Goal: Use online tool/utility

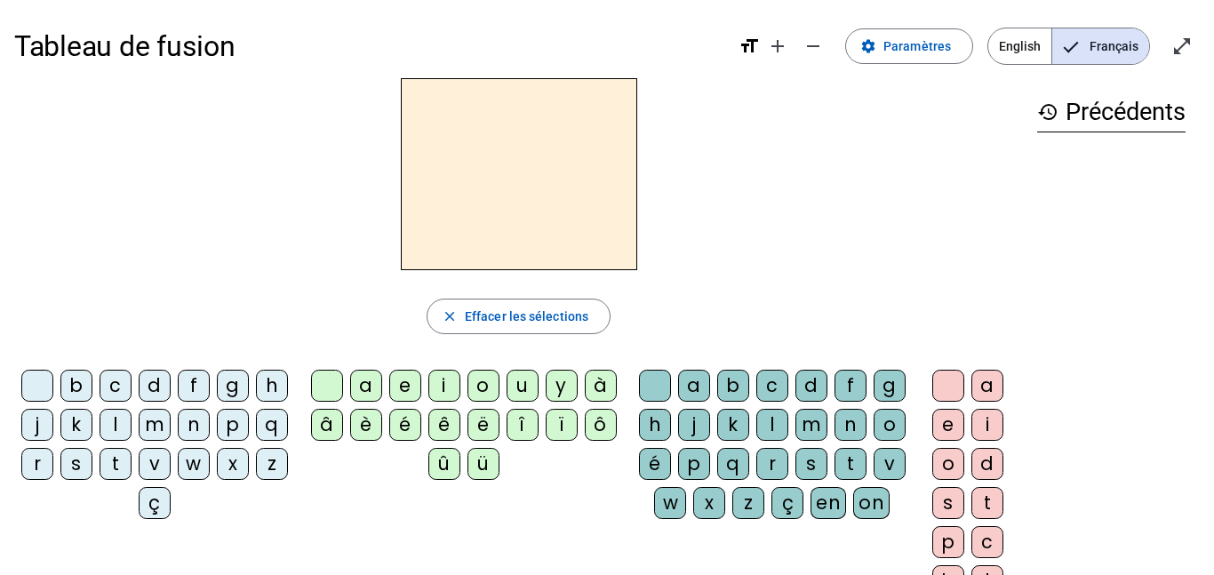
click at [171, 381] on div "d" at bounding box center [155, 386] width 32 height 32
click at [535, 382] on div "u" at bounding box center [522, 386] width 32 height 32
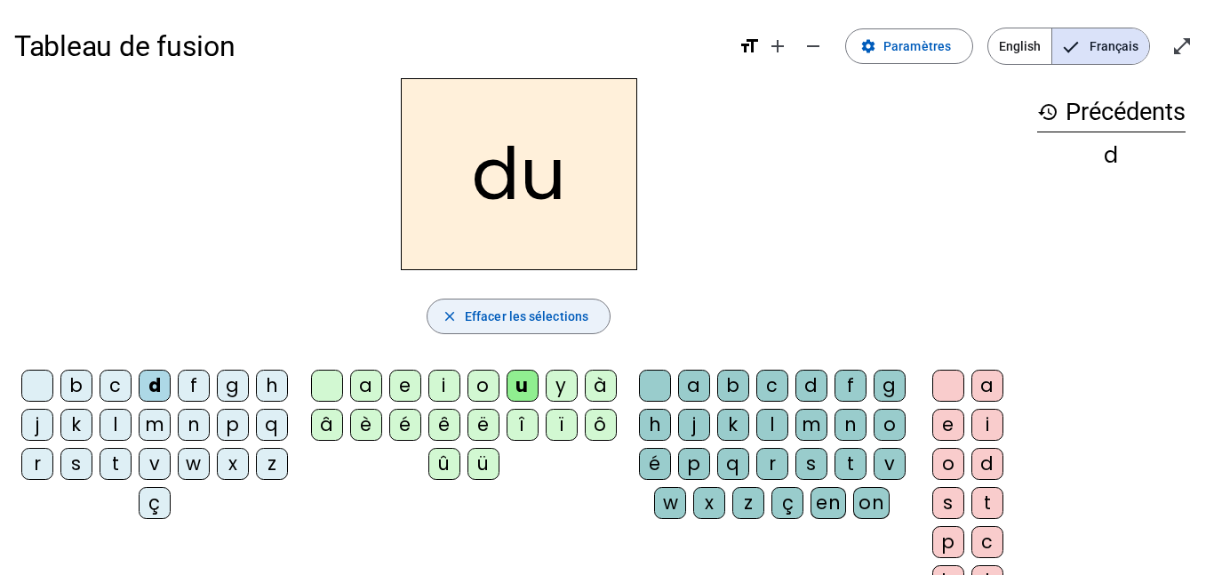
click at [465, 319] on span "Effacer les sélections" at bounding box center [526, 316] width 123 height 21
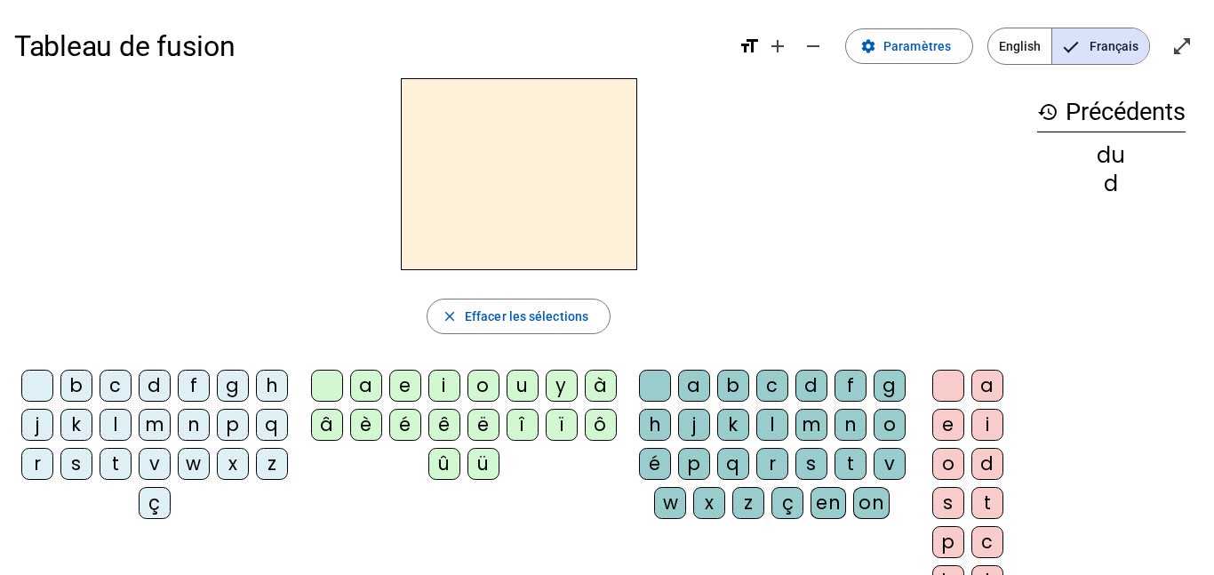
click at [131, 466] on div "t" at bounding box center [116, 464] width 32 height 32
click at [514, 388] on div "u" at bounding box center [522, 386] width 32 height 32
click at [994, 390] on div "a" at bounding box center [987, 386] width 32 height 32
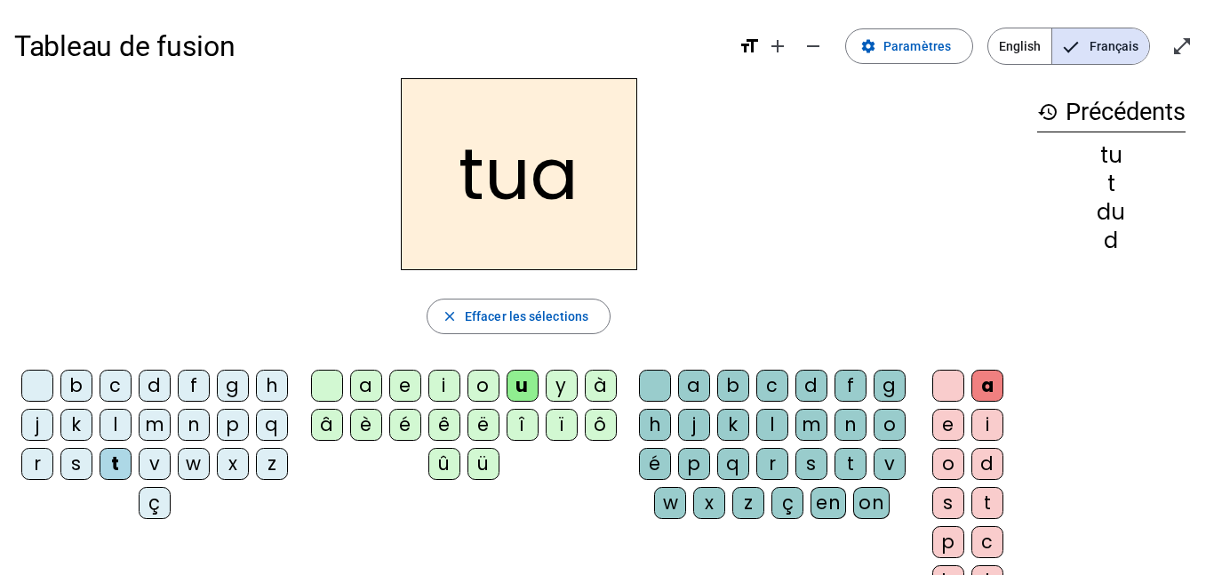
click at [944, 391] on div at bounding box center [948, 386] width 32 height 32
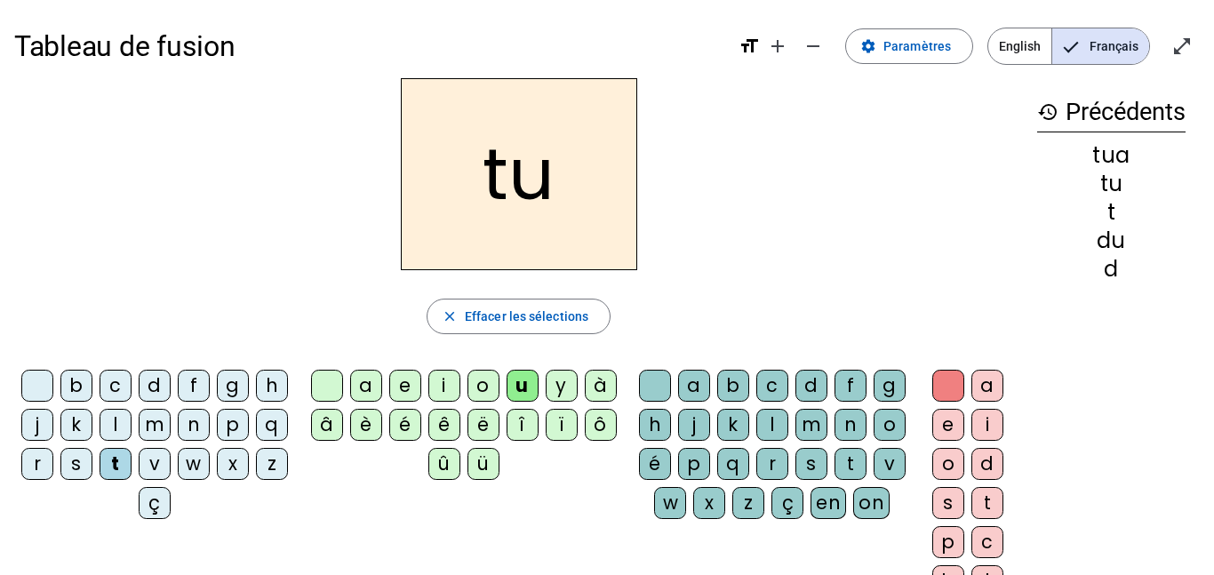
click at [944, 391] on div at bounding box center [948, 386] width 32 height 32
click at [315, 394] on div at bounding box center [327, 386] width 32 height 32
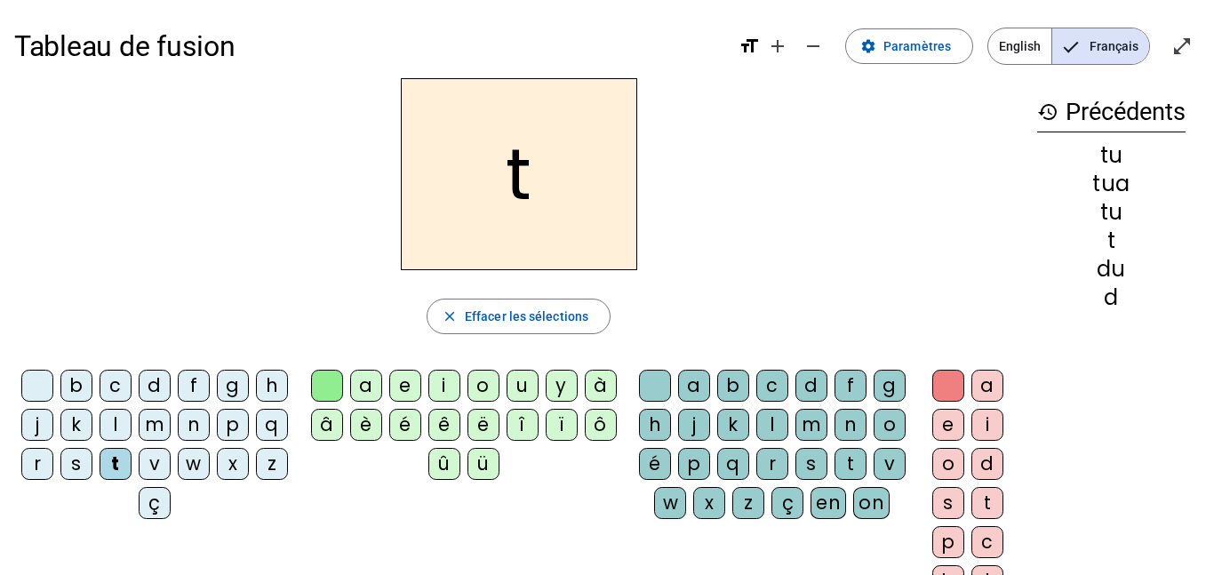
click at [985, 391] on div "a" at bounding box center [987, 386] width 32 height 32
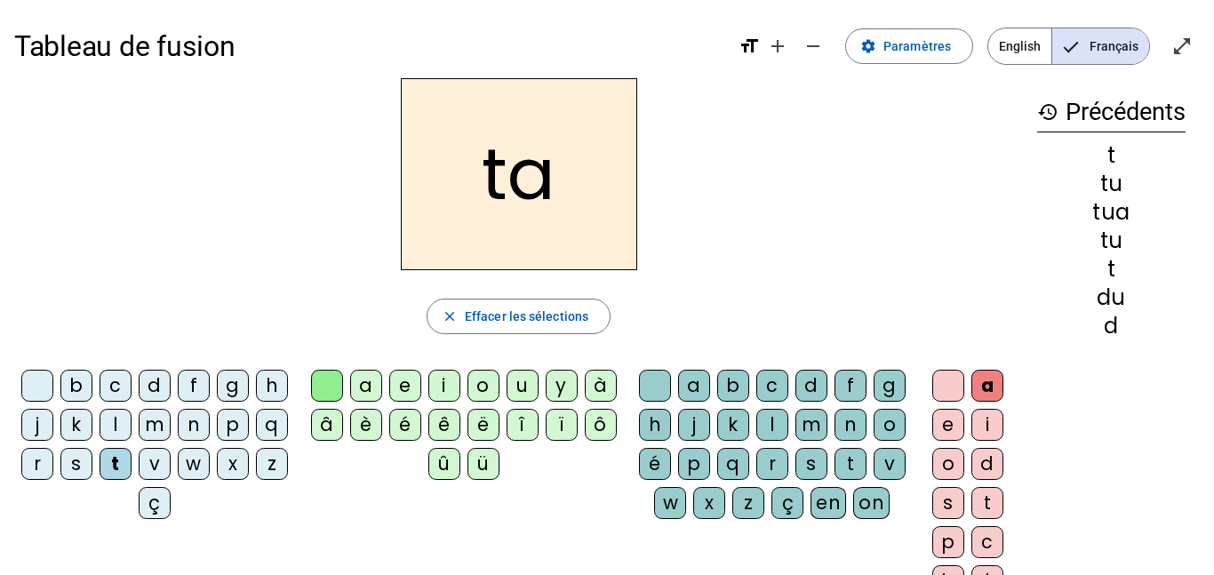
click at [320, 386] on div at bounding box center [327, 386] width 32 height 32
click at [671, 383] on div at bounding box center [655, 386] width 32 height 32
click at [323, 386] on div at bounding box center [327, 386] width 32 height 32
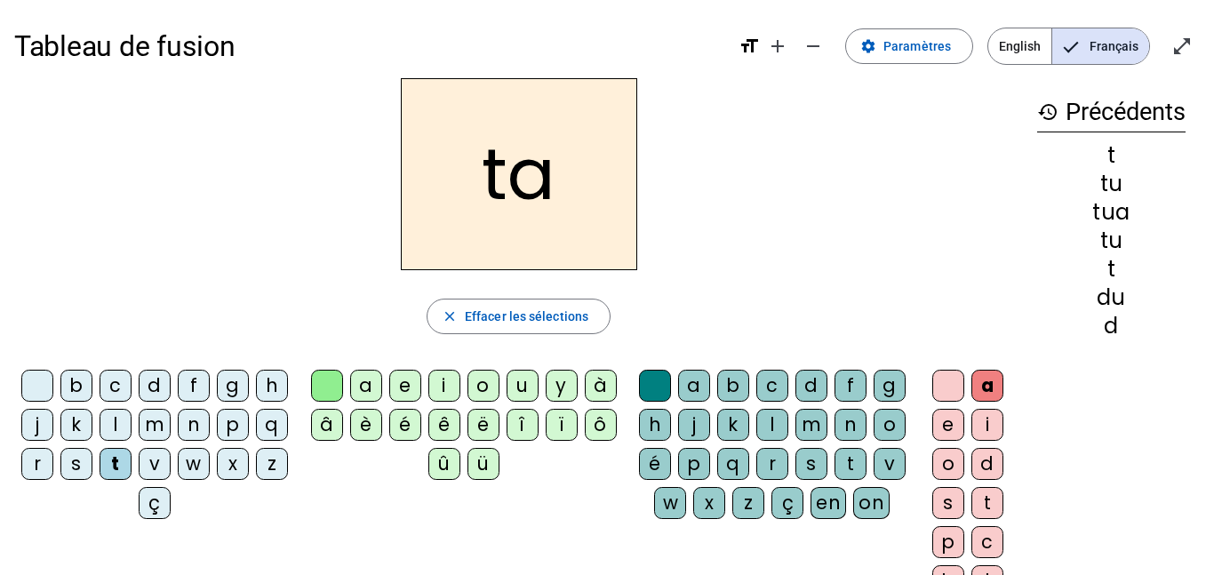
click at [323, 386] on div at bounding box center [327, 386] width 32 height 32
click at [415, 378] on div "e" at bounding box center [405, 386] width 32 height 32
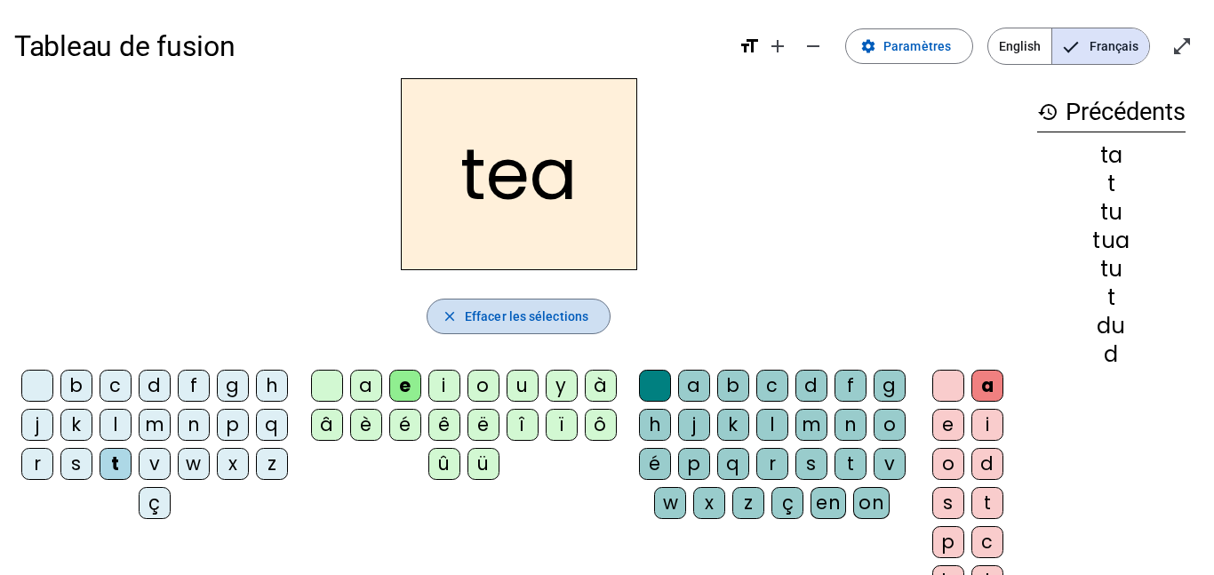
click at [483, 298] on span "button" at bounding box center [518, 316] width 182 height 43
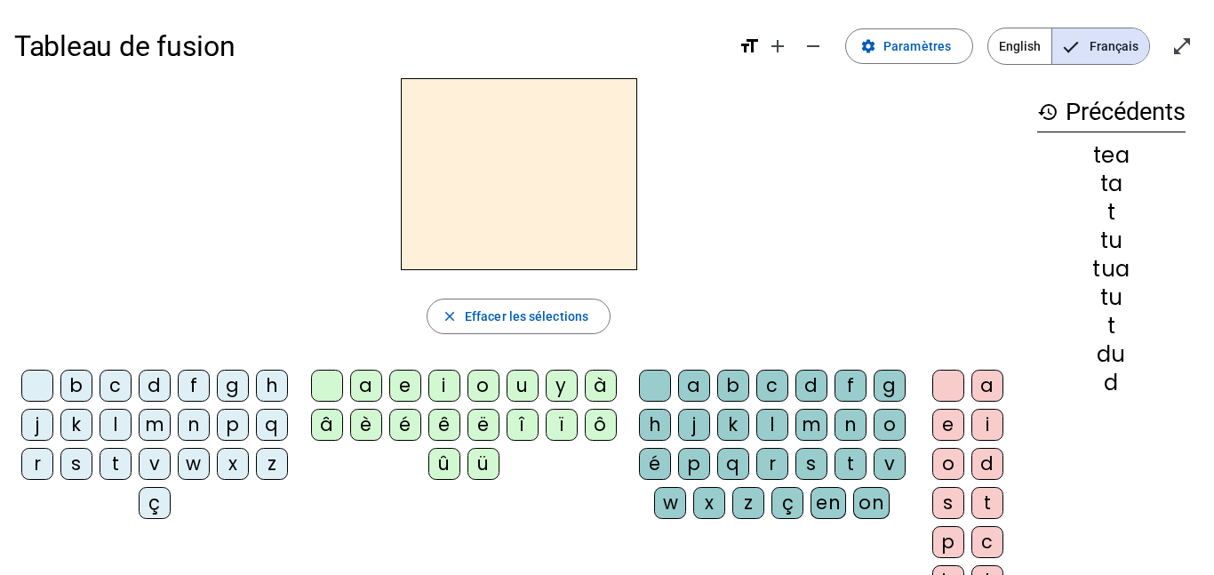
click at [131, 469] on div "t" at bounding box center [116, 464] width 32 height 32
click at [402, 397] on div "e" at bounding box center [405, 386] width 32 height 32
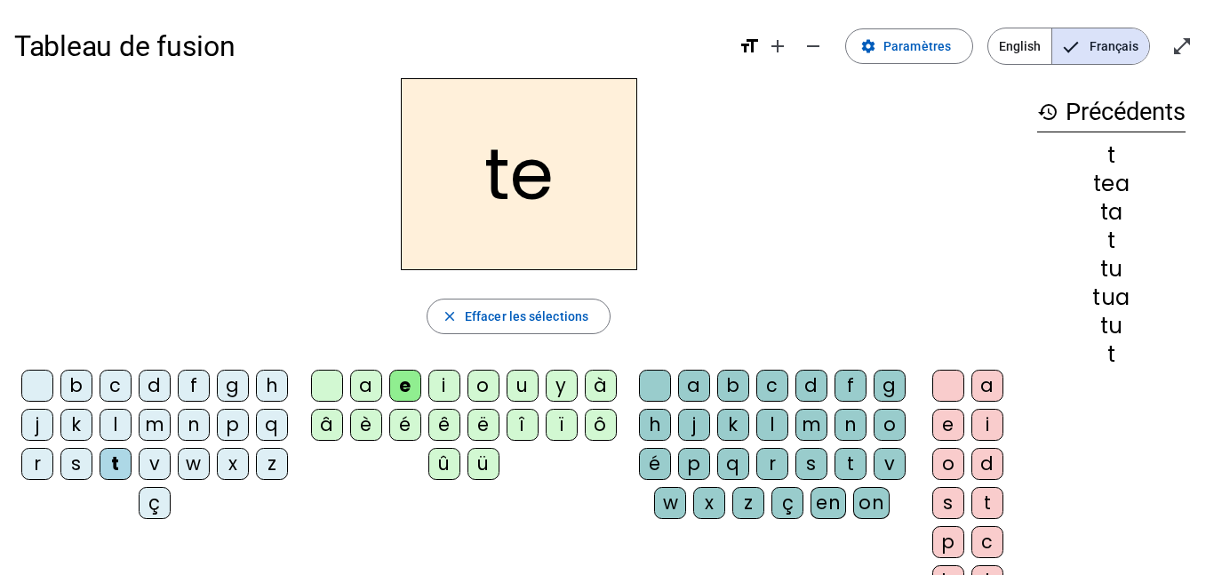
click at [52, 392] on div at bounding box center [37, 386] width 32 height 32
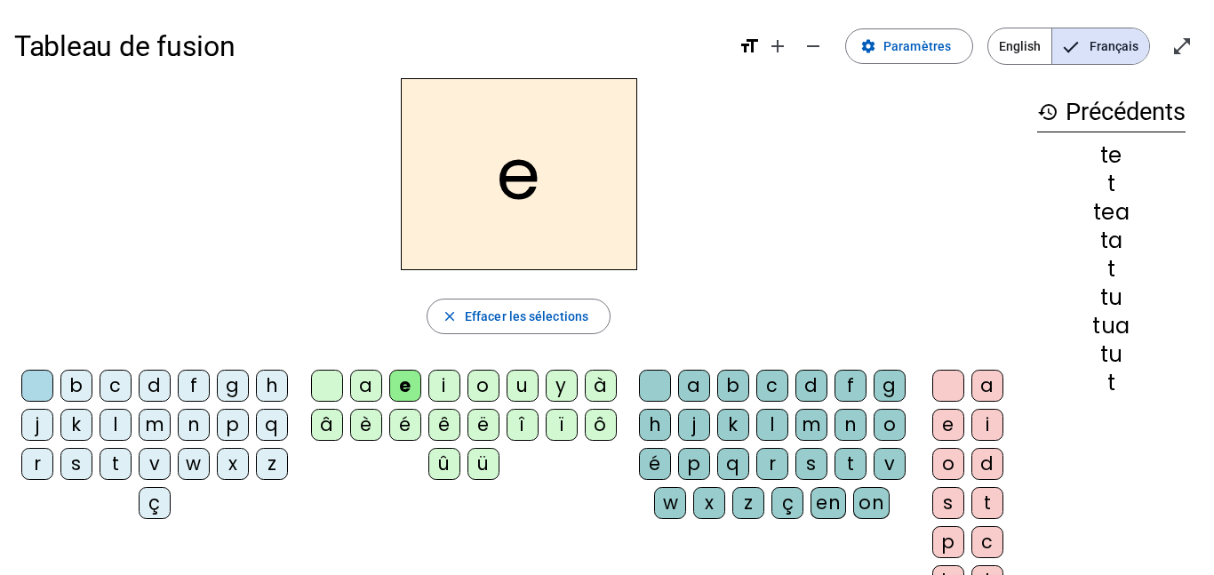
click at [169, 391] on div "d" at bounding box center [155, 386] width 32 height 32
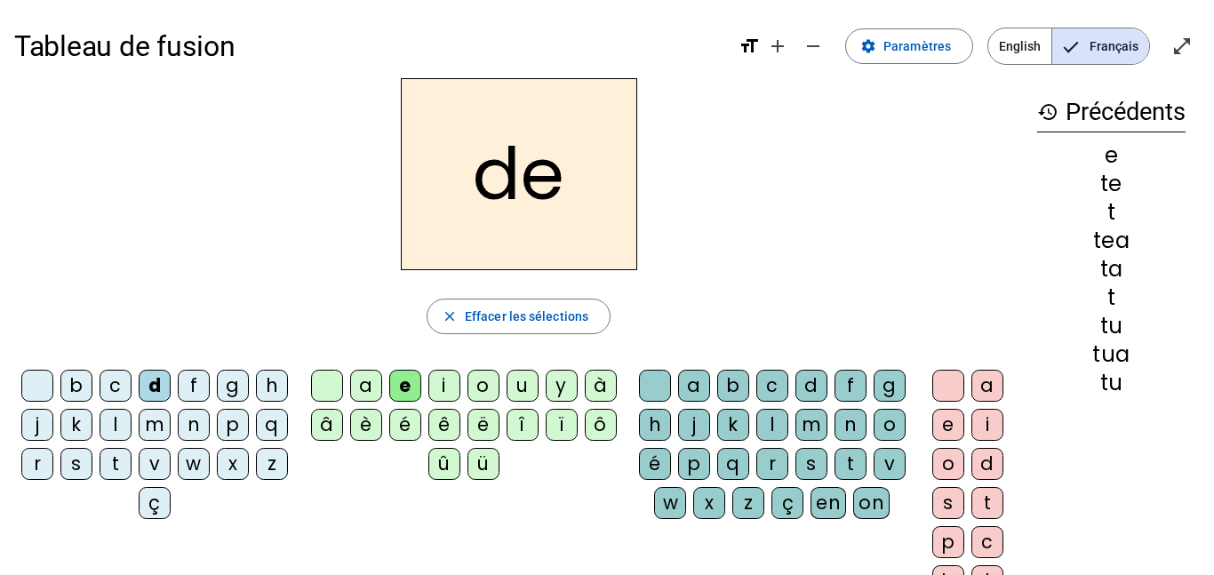
click at [162, 386] on div "d" at bounding box center [155, 386] width 32 height 32
click at [53, 377] on div at bounding box center [37, 386] width 32 height 32
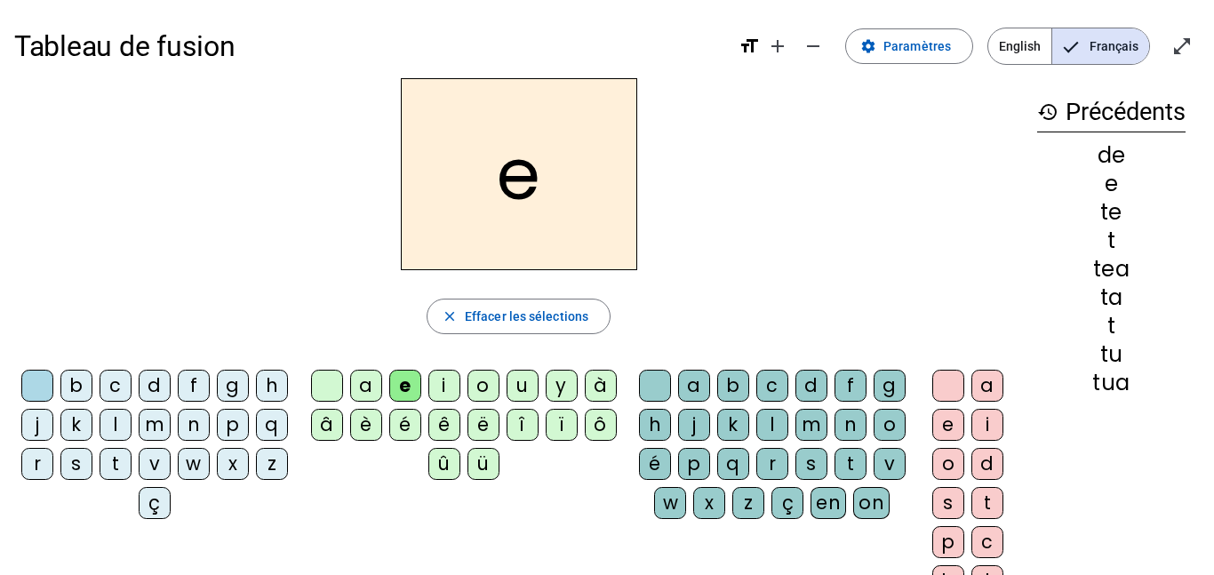
click at [53, 423] on div "j" at bounding box center [37, 425] width 32 height 32
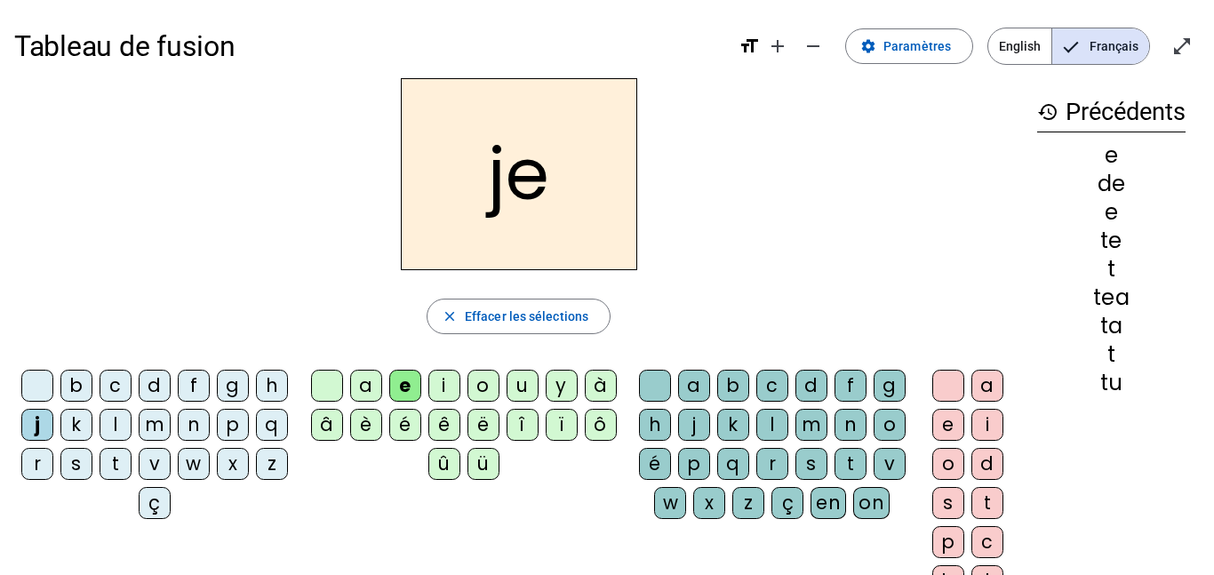
click at [43, 384] on div at bounding box center [37, 386] width 32 height 32
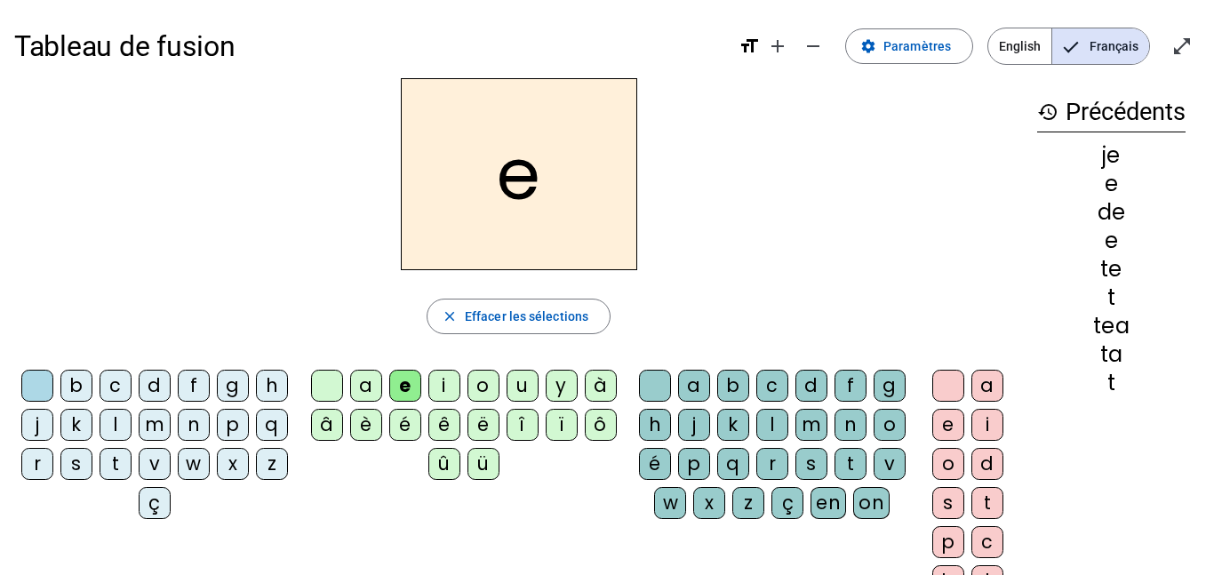
click at [171, 422] on div "m" at bounding box center [155, 425] width 32 height 32
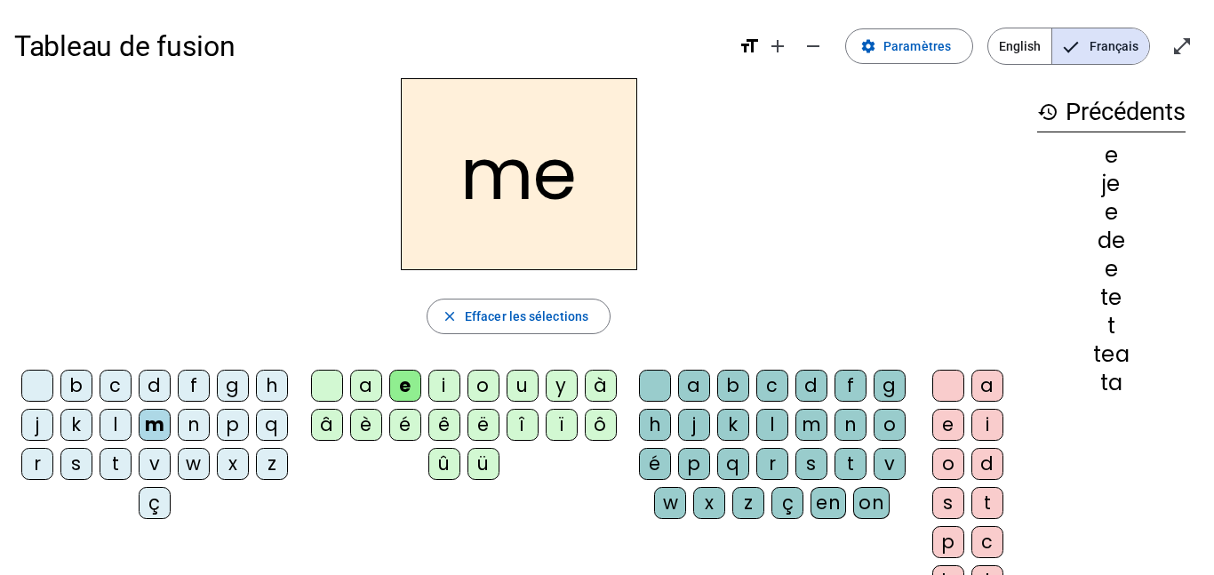
click at [317, 376] on div at bounding box center [327, 386] width 32 height 32
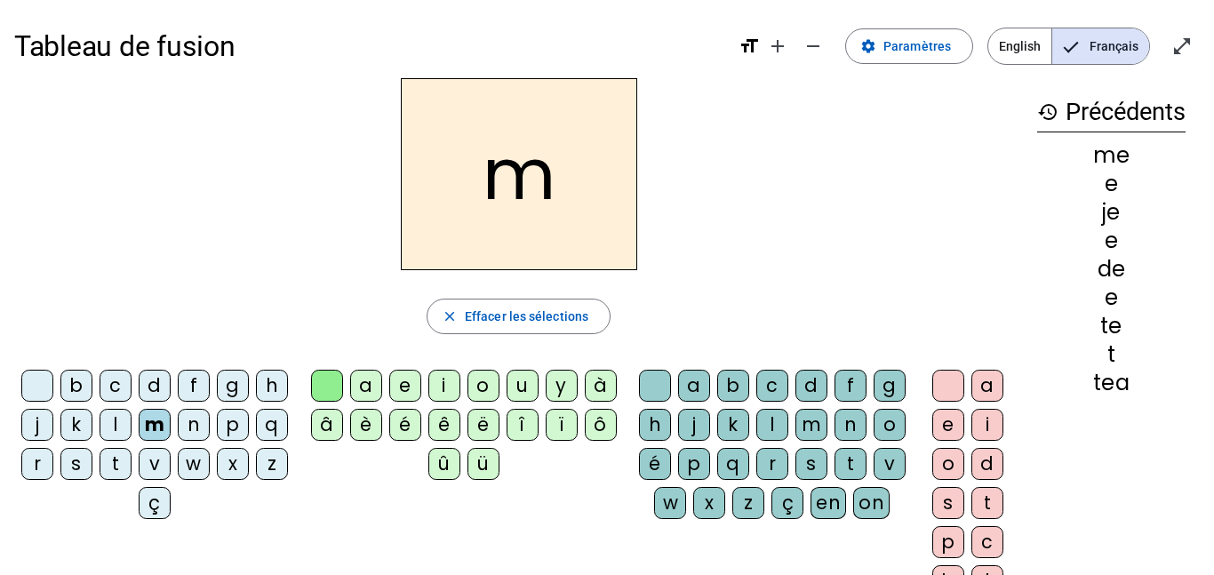
click at [365, 383] on div "a" at bounding box center [366, 386] width 32 height 32
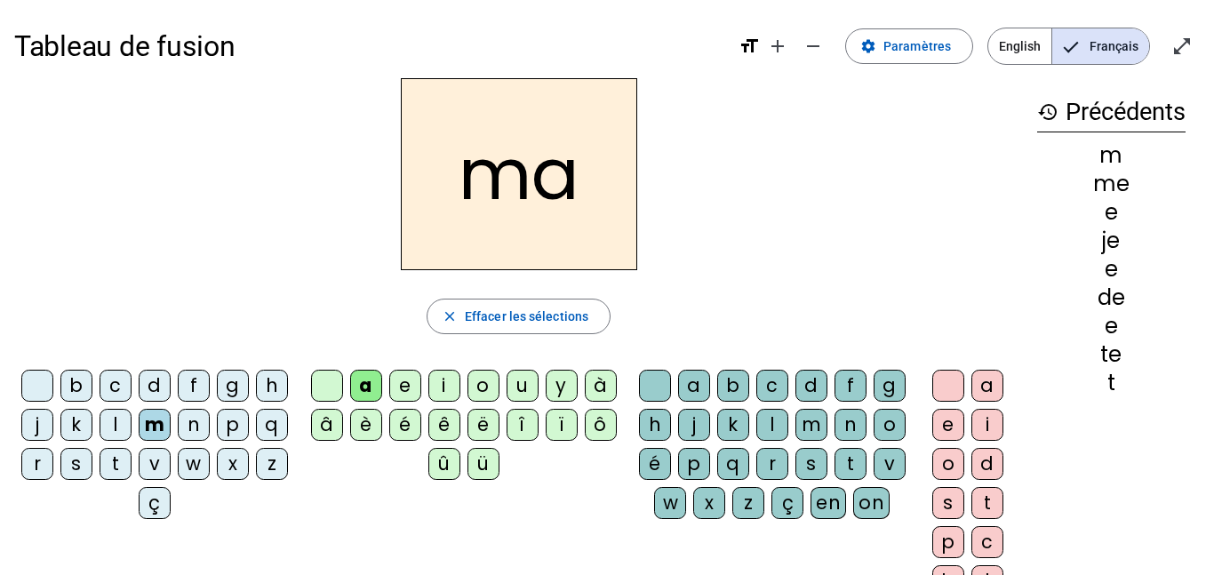
click at [788, 432] on div "l" at bounding box center [772, 425] width 32 height 32
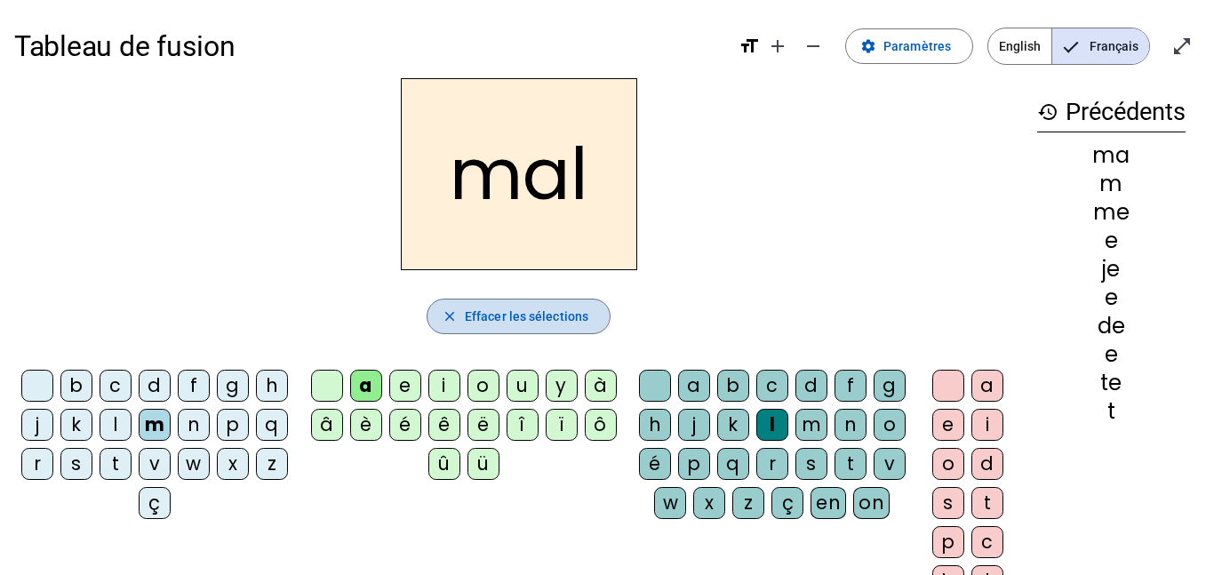
click at [470, 315] on span "Effacer les sélections" at bounding box center [526, 316] width 123 height 21
